Goal: Navigation & Orientation: Find specific page/section

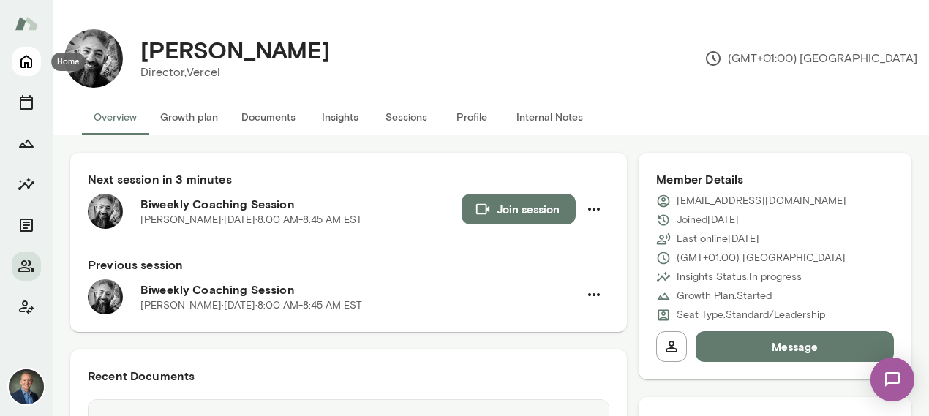
click at [27, 64] on icon "Home" at bounding box center [26, 62] width 12 height 13
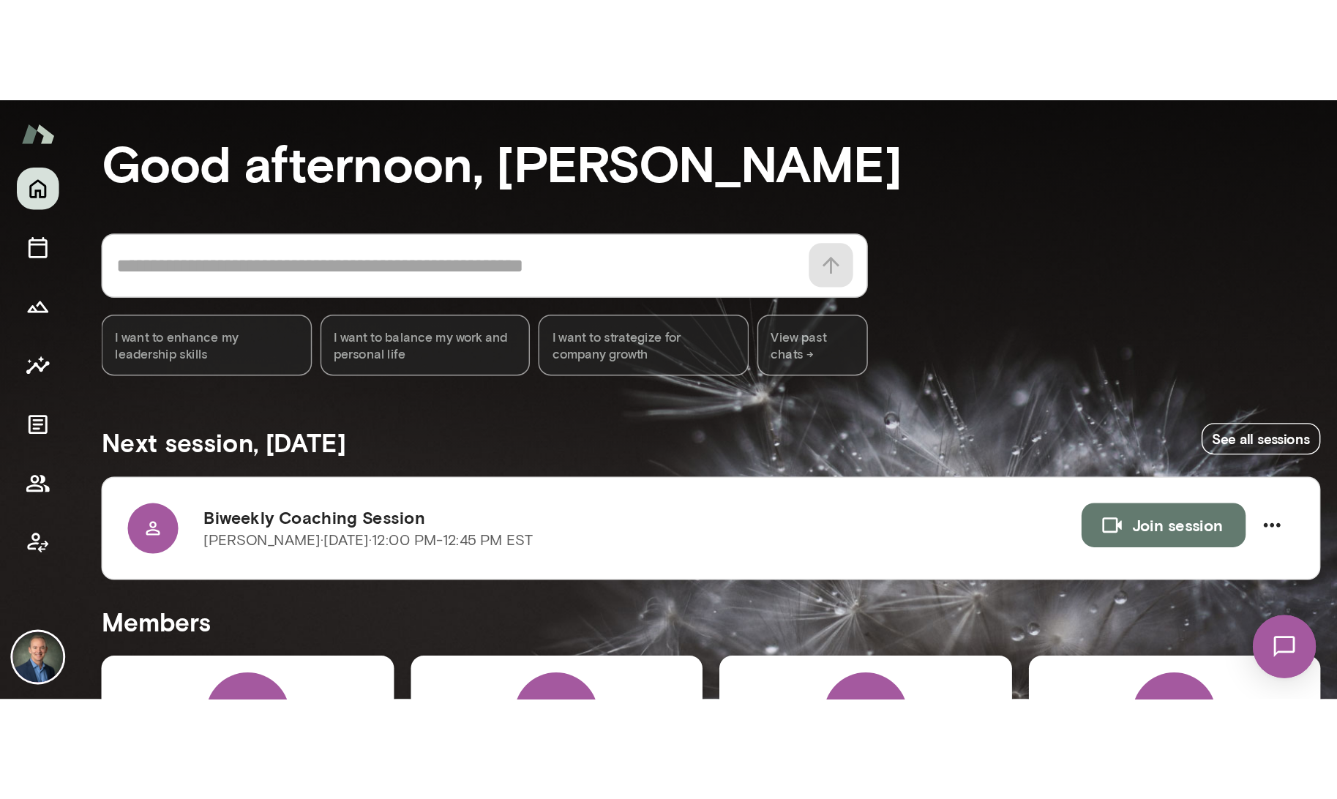
scroll to position [61, 0]
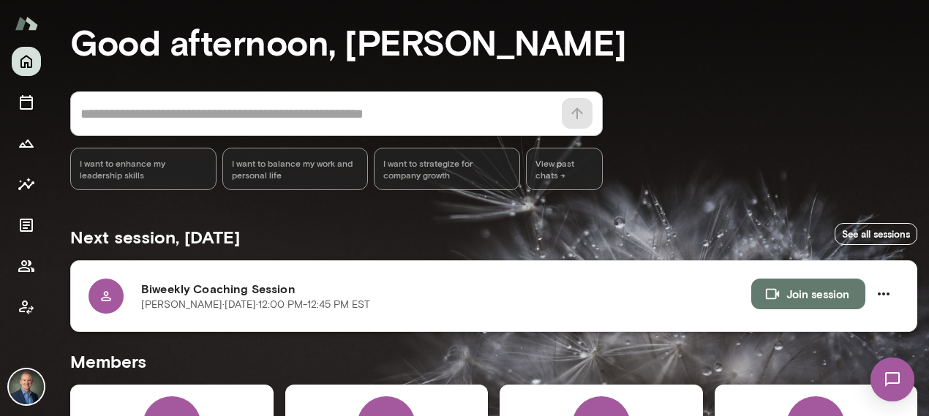
click at [798, 291] on button "Join session" at bounding box center [808, 294] width 114 height 31
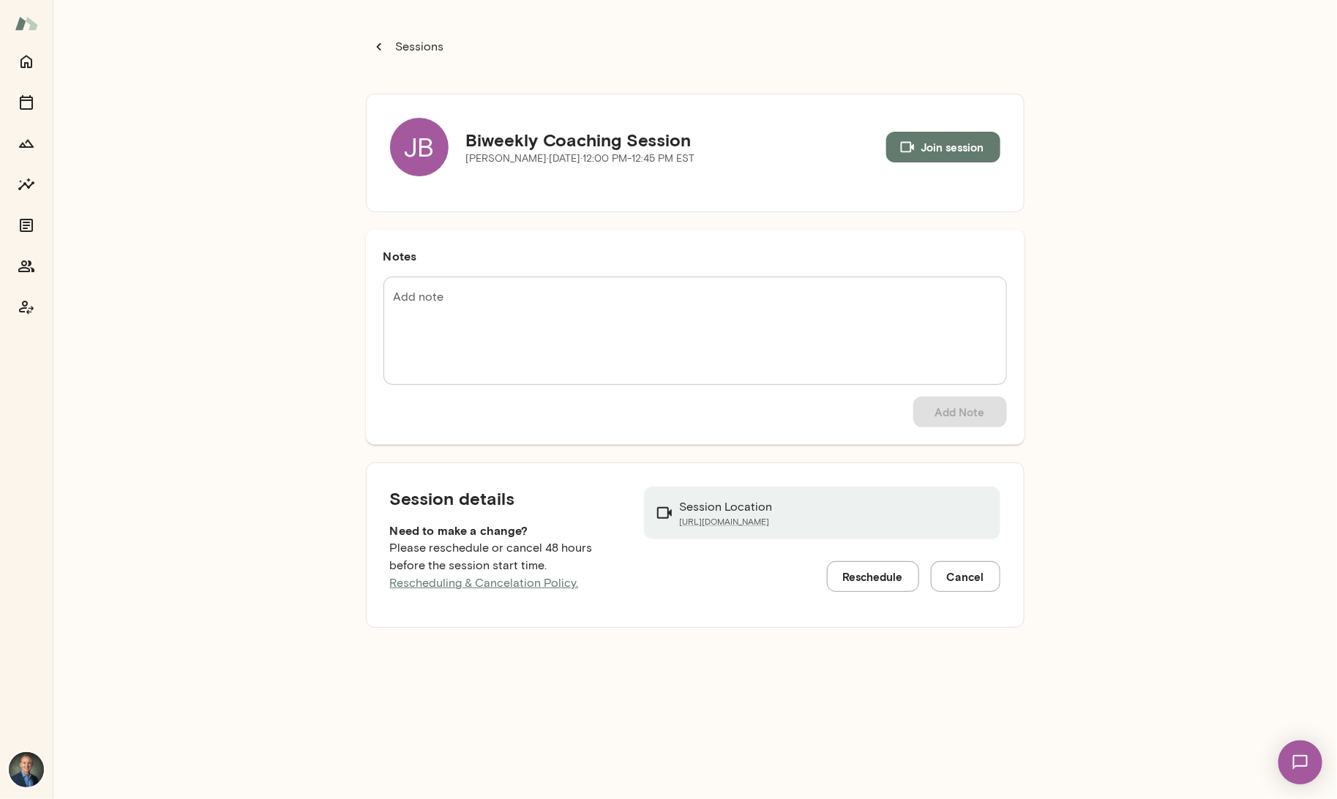
click at [406, 48] on p "Sessions" at bounding box center [418, 47] width 51 height 18
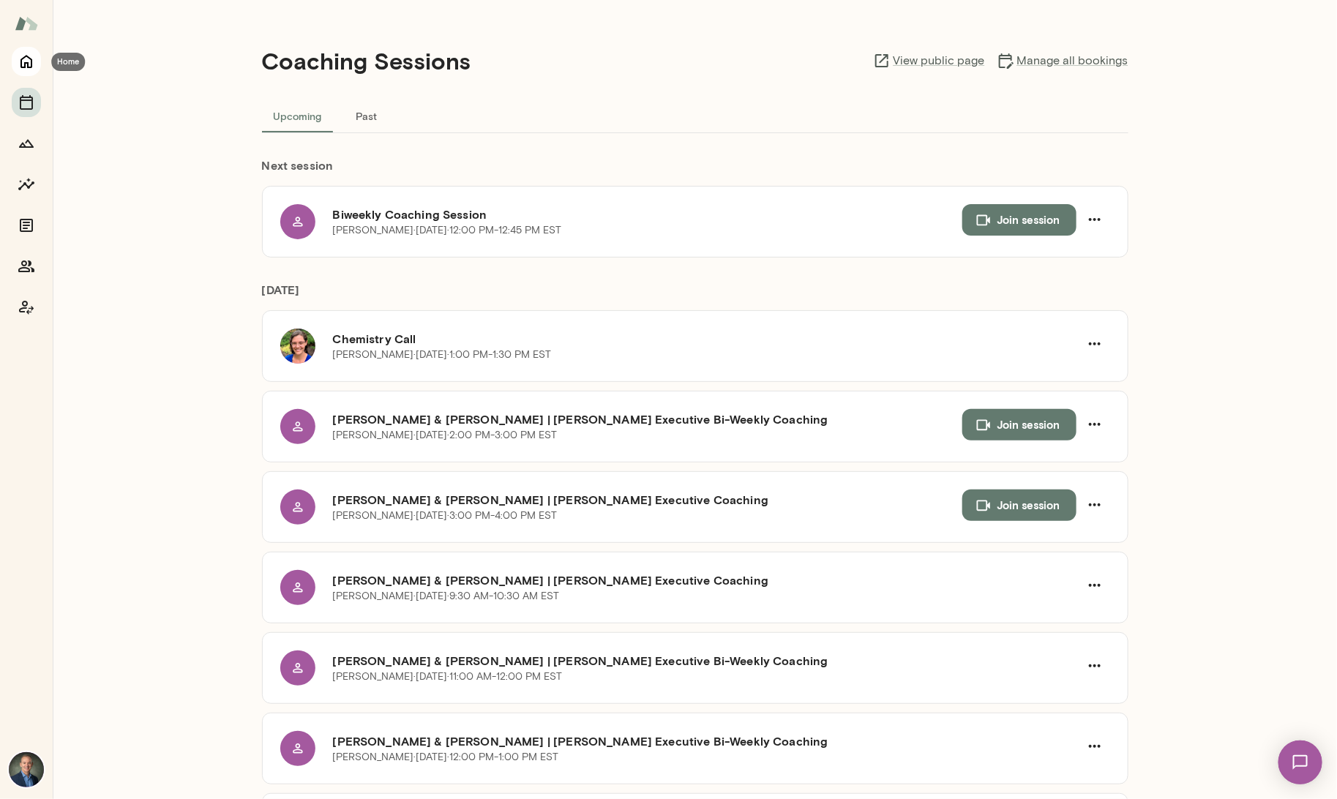
click at [23, 53] on icon "Home" at bounding box center [27, 62] width 18 height 18
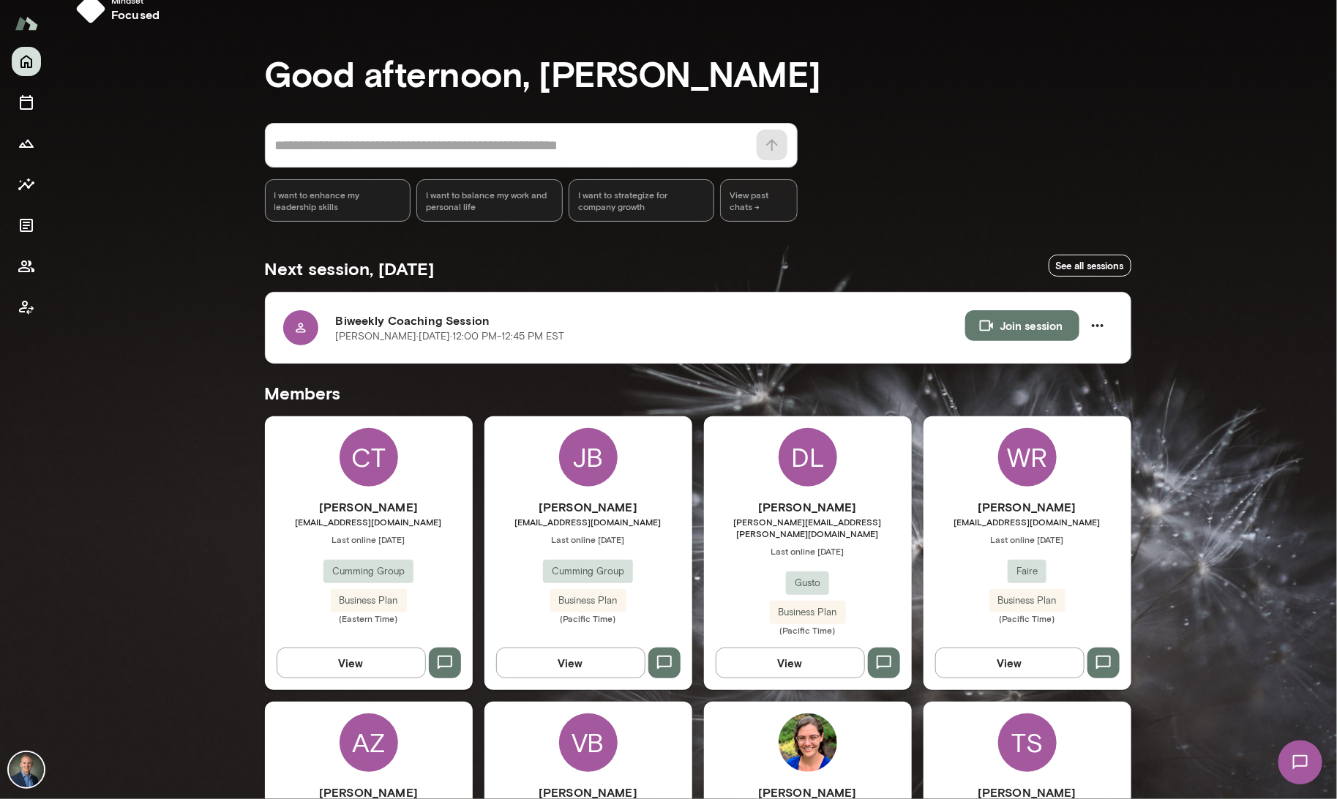
scroll to position [30, 0]
click at [655, 416] on div "[PERSON_NAME] [EMAIL_ADDRESS][DOMAIN_NAME] Last online [DATE] Cumming Group Bus…" at bounding box center [588, 560] width 208 height 126
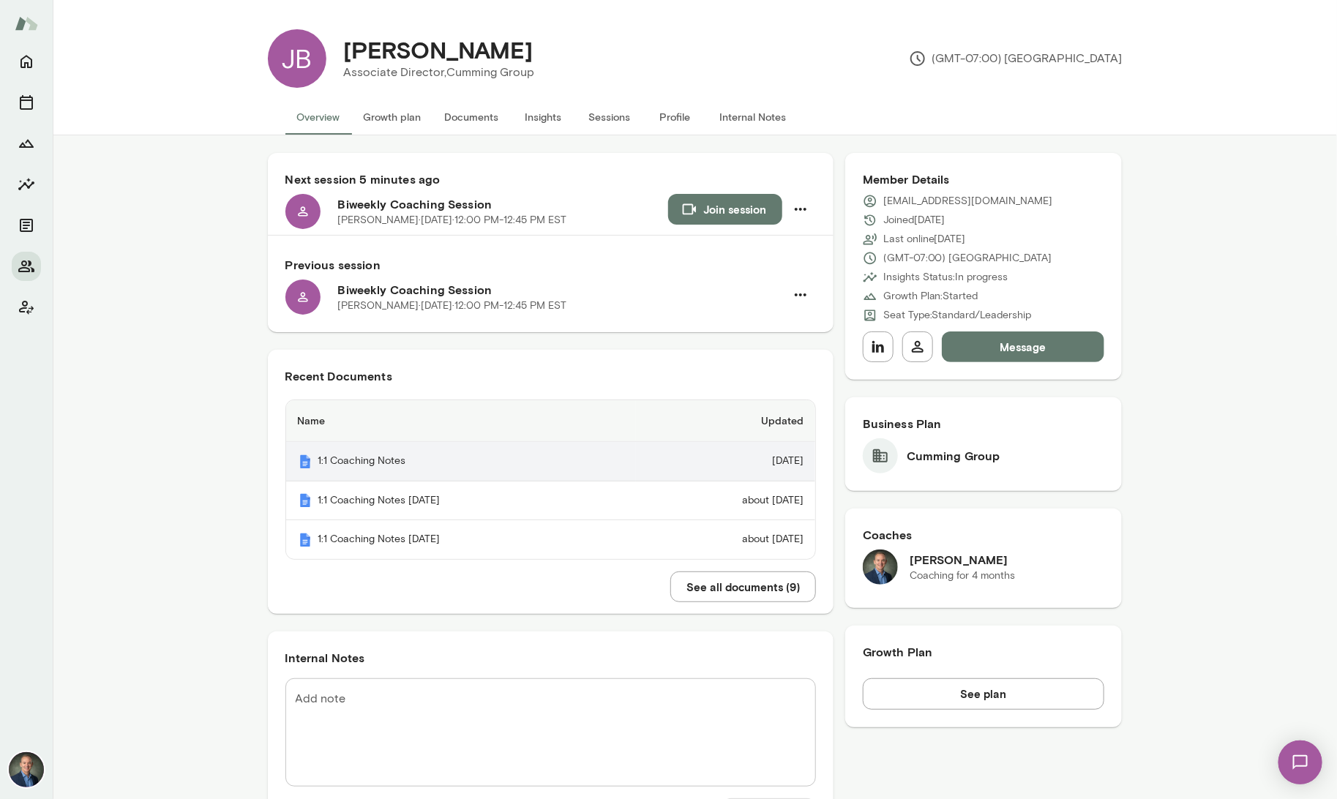
click at [369, 416] on th "1:1 Coaching Notes" at bounding box center [461, 462] width 350 height 40
